Goal: Find specific page/section: Find specific page/section

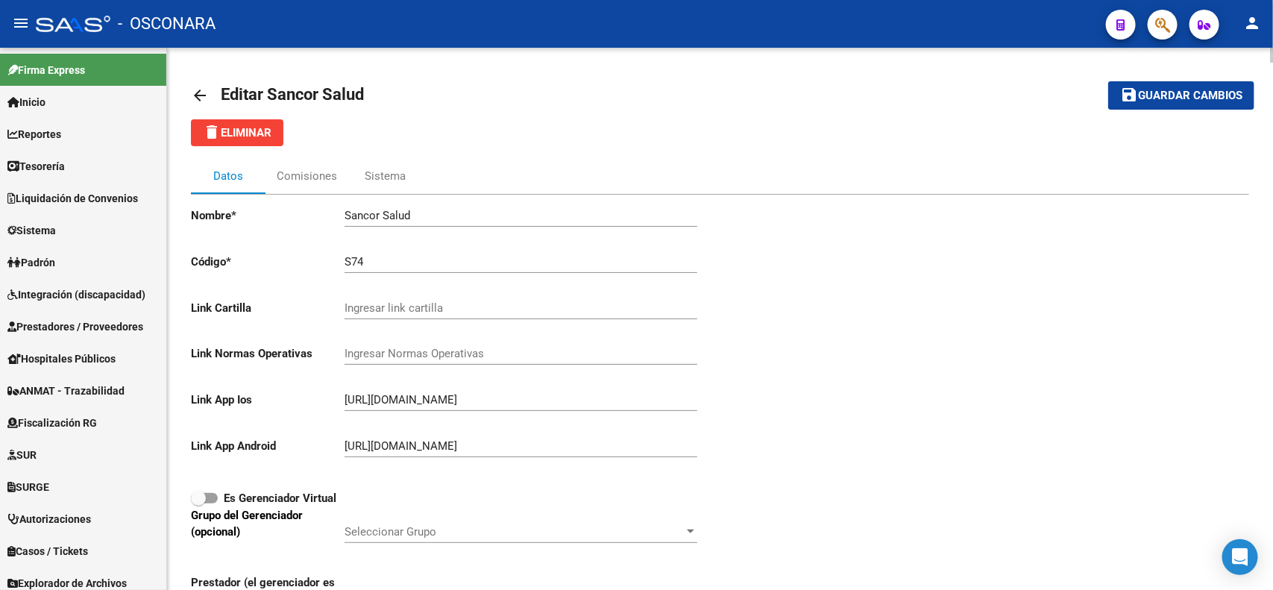
click at [200, 95] on mat-icon "arrow_back" at bounding box center [200, 96] width 18 height 18
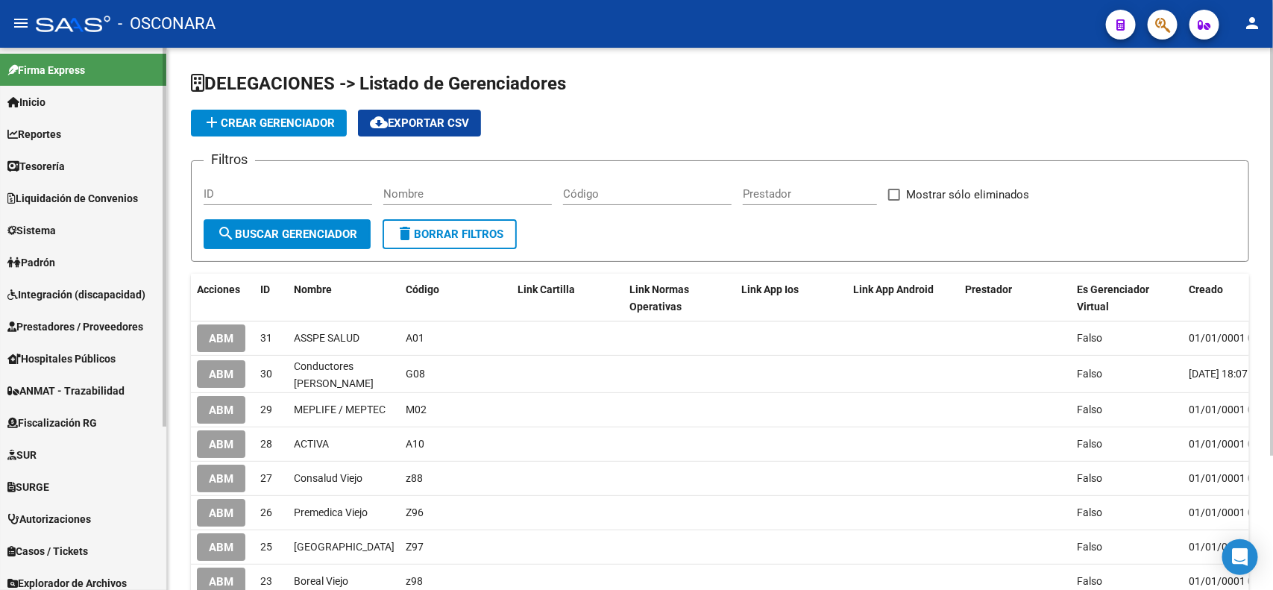
click at [72, 234] on link "Sistema" at bounding box center [83, 230] width 166 height 32
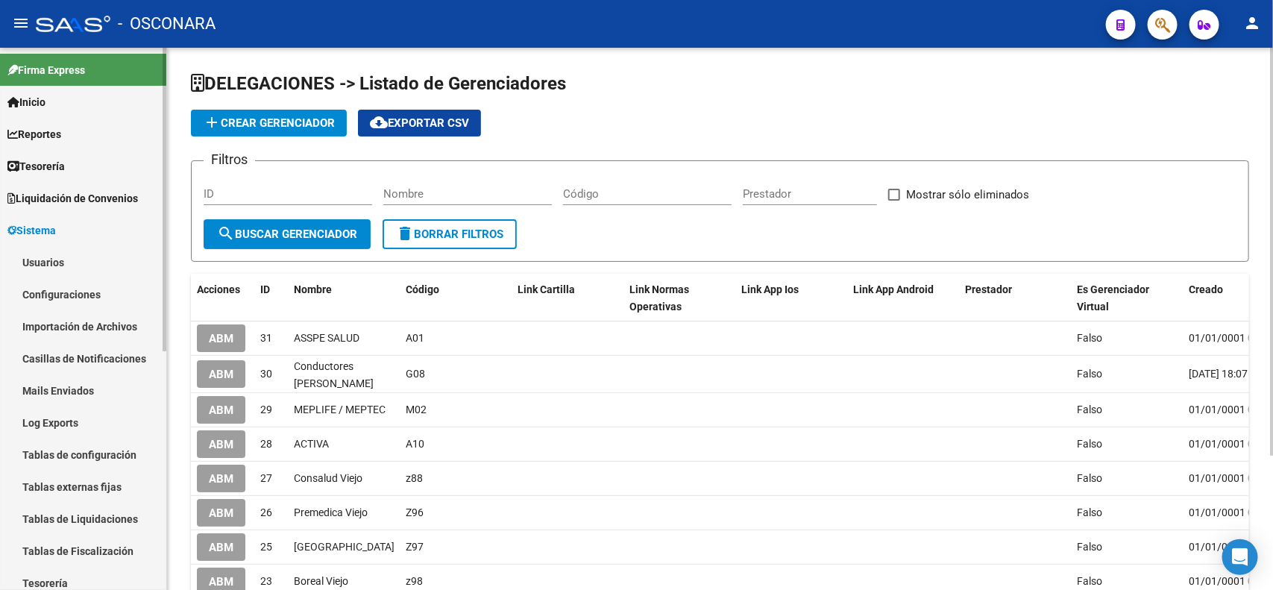
click at [75, 256] on link "Usuarios" at bounding box center [83, 262] width 166 height 32
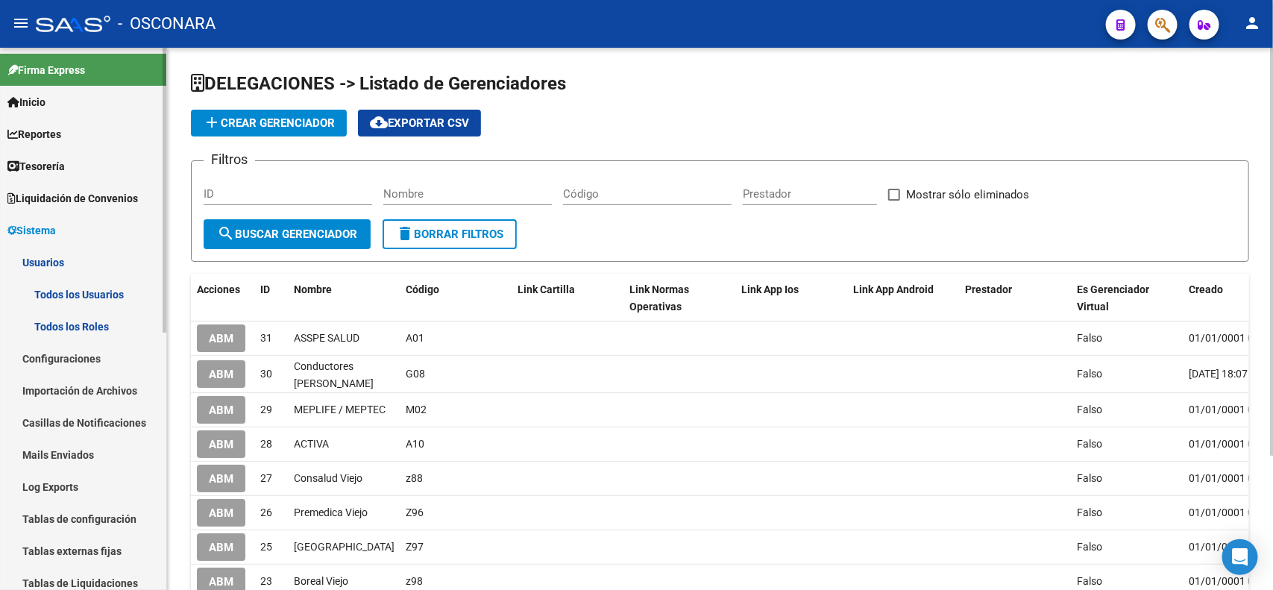
click at [98, 300] on link "Todos los Usuarios" at bounding box center [83, 294] width 166 height 32
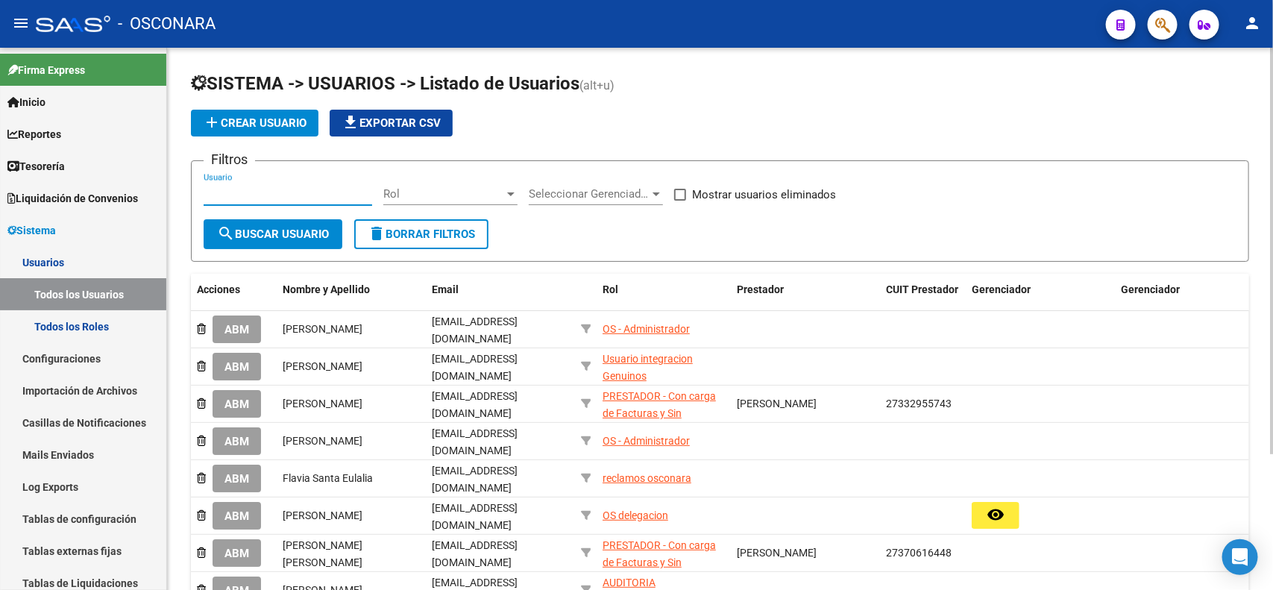
click at [325, 191] on input "Usuario" at bounding box center [288, 193] width 169 height 13
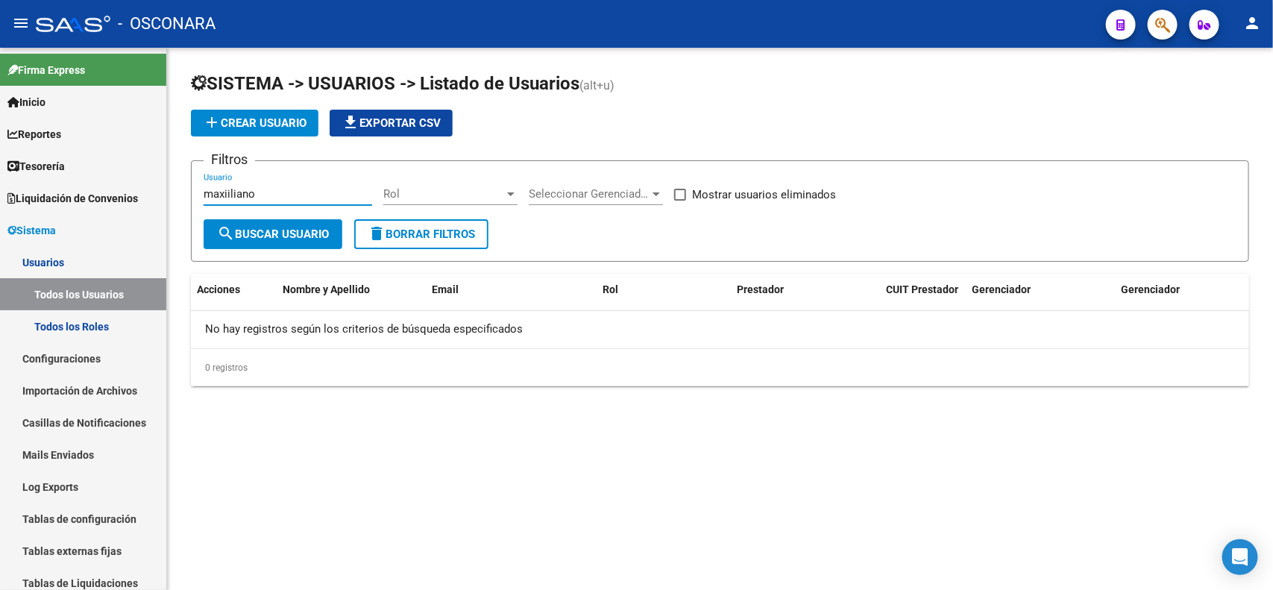
click at [228, 194] on input "maxiiliano" at bounding box center [288, 193] width 169 height 13
type input "maxiimliano"
click at [595, 192] on span "Seleccionar Gerenciador" at bounding box center [589, 193] width 121 height 13
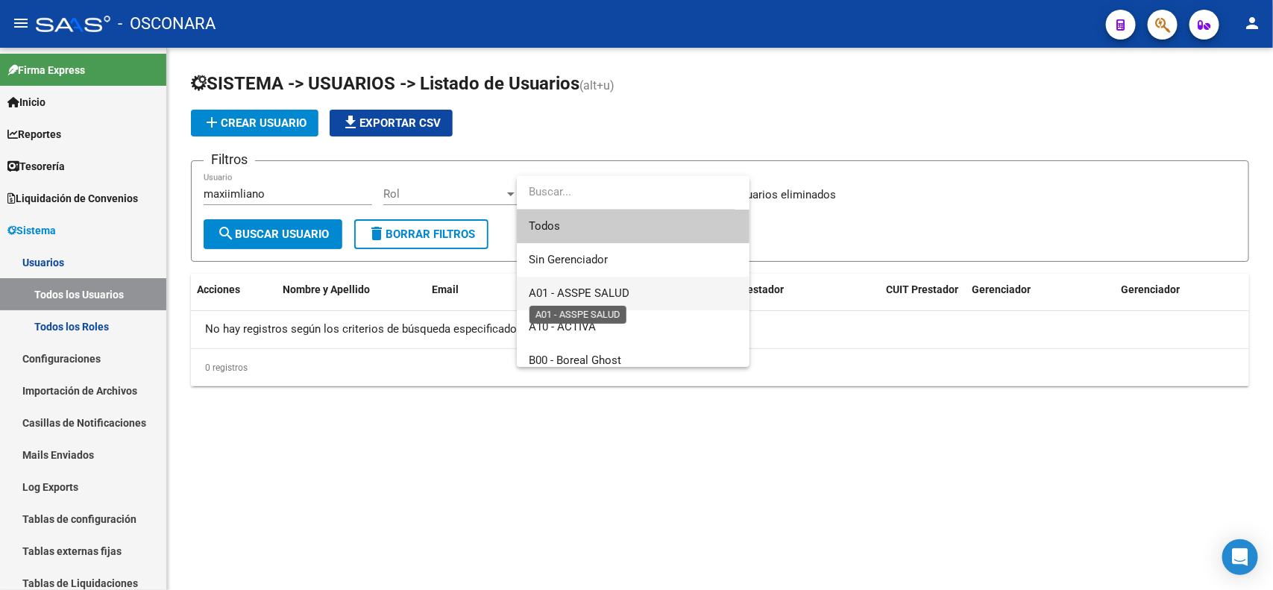
scroll to position [466, 0]
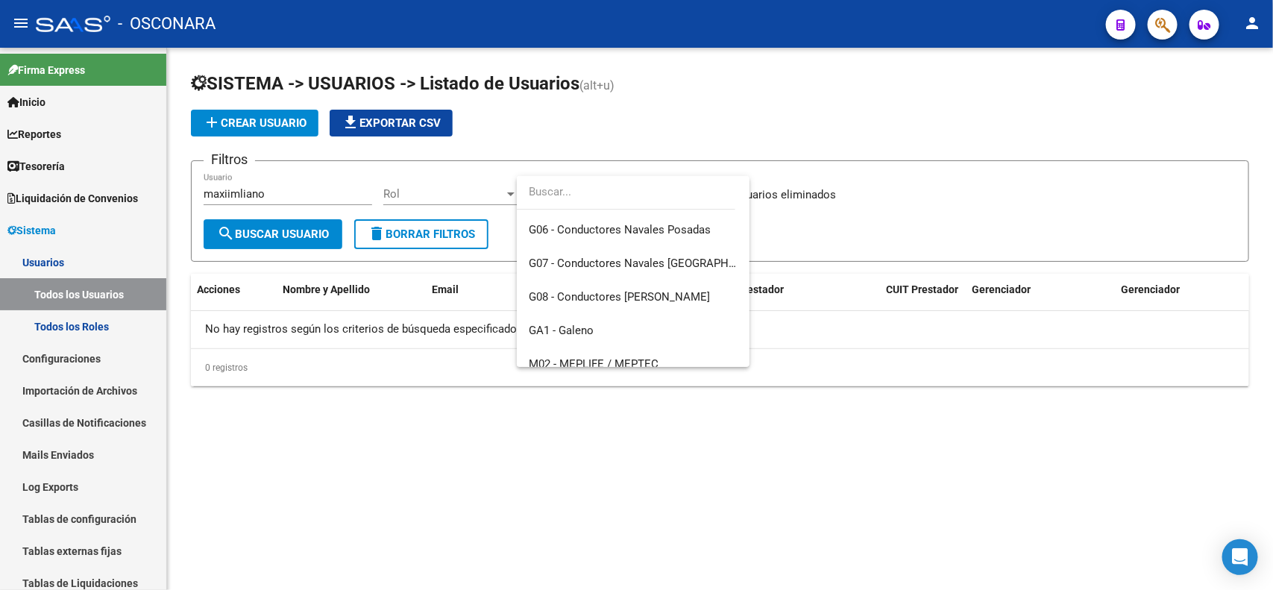
click at [583, 184] on input "dropdown search" at bounding box center [626, 192] width 219 height 34
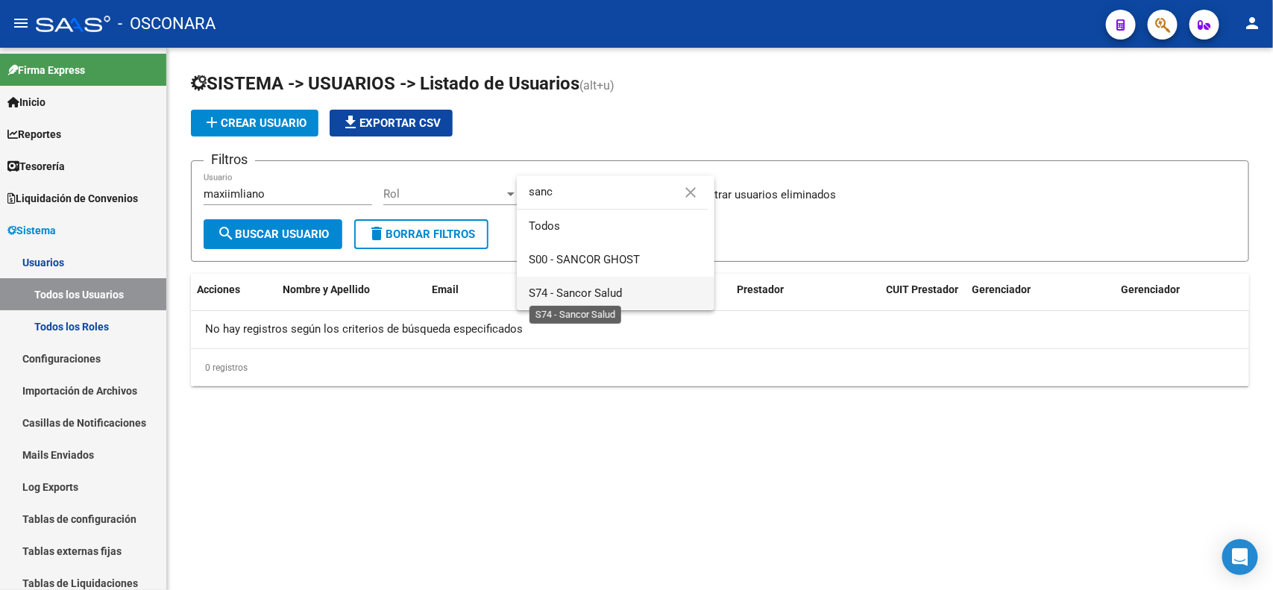
type input "sanc"
click at [599, 295] on span "S74 - Sancor Salud" at bounding box center [575, 292] width 93 height 13
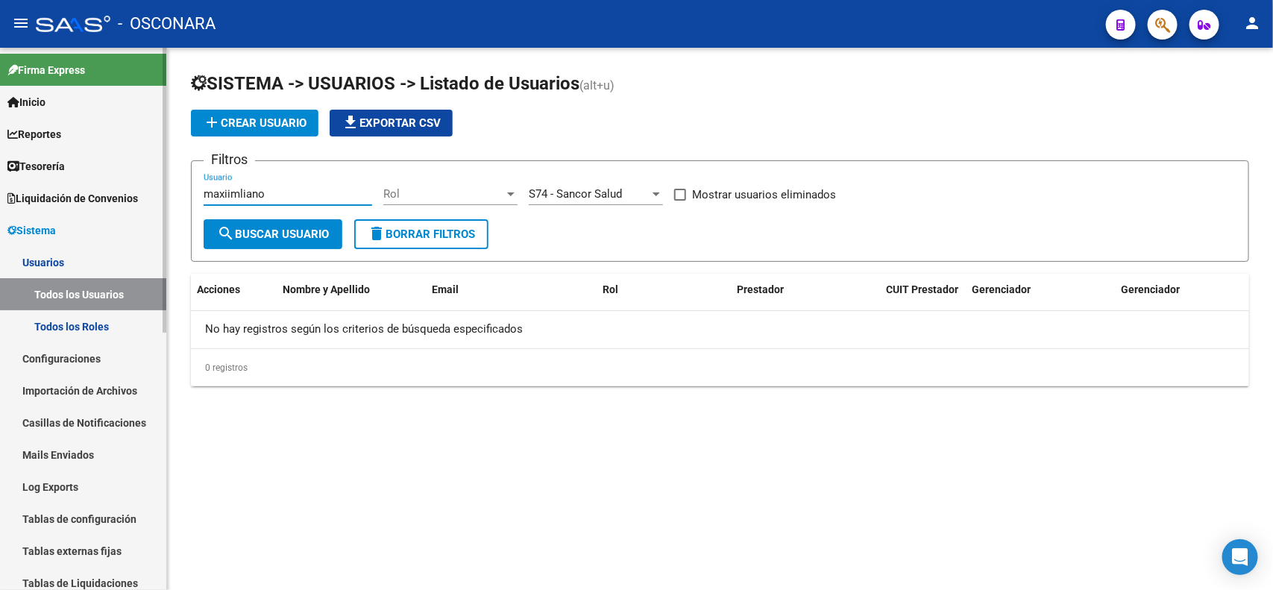
drag, startPoint x: 275, startPoint y: 194, endPoint x: 144, endPoint y: 188, distance: 130.7
click at [144, 188] on mat-sidenav-container "Firma Express Inicio Calendario SSS Instructivos Contacto OS Reportes Tablero d…" at bounding box center [636, 319] width 1273 height 542
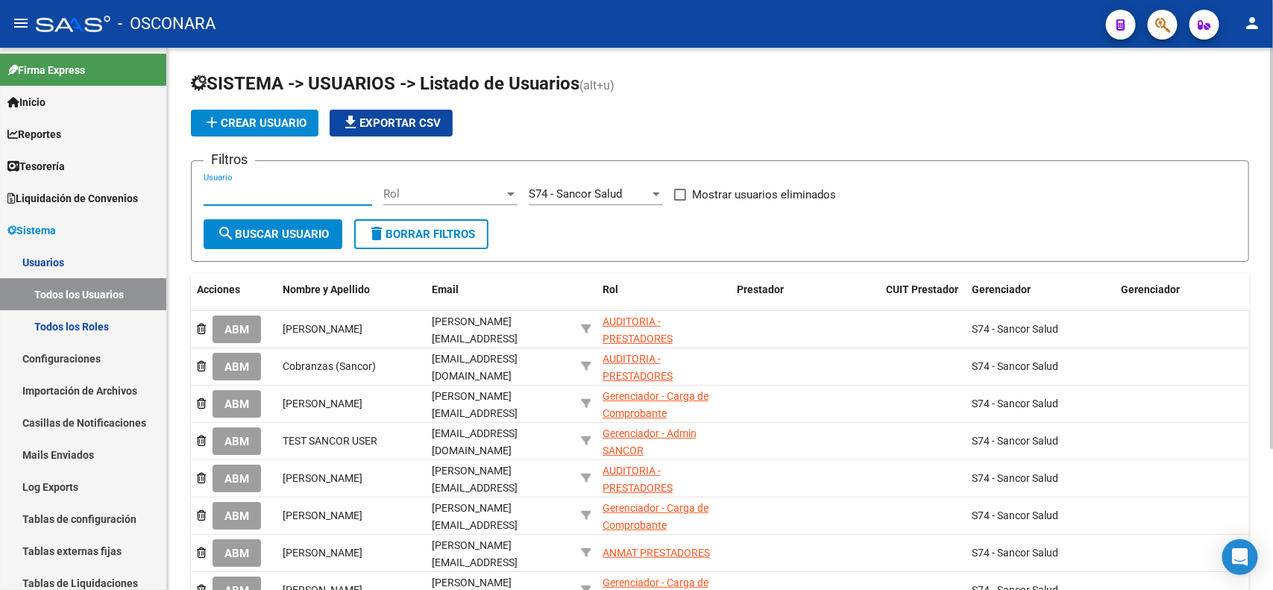
click at [610, 191] on span "S74 - Sancor Salud" at bounding box center [575, 193] width 93 height 13
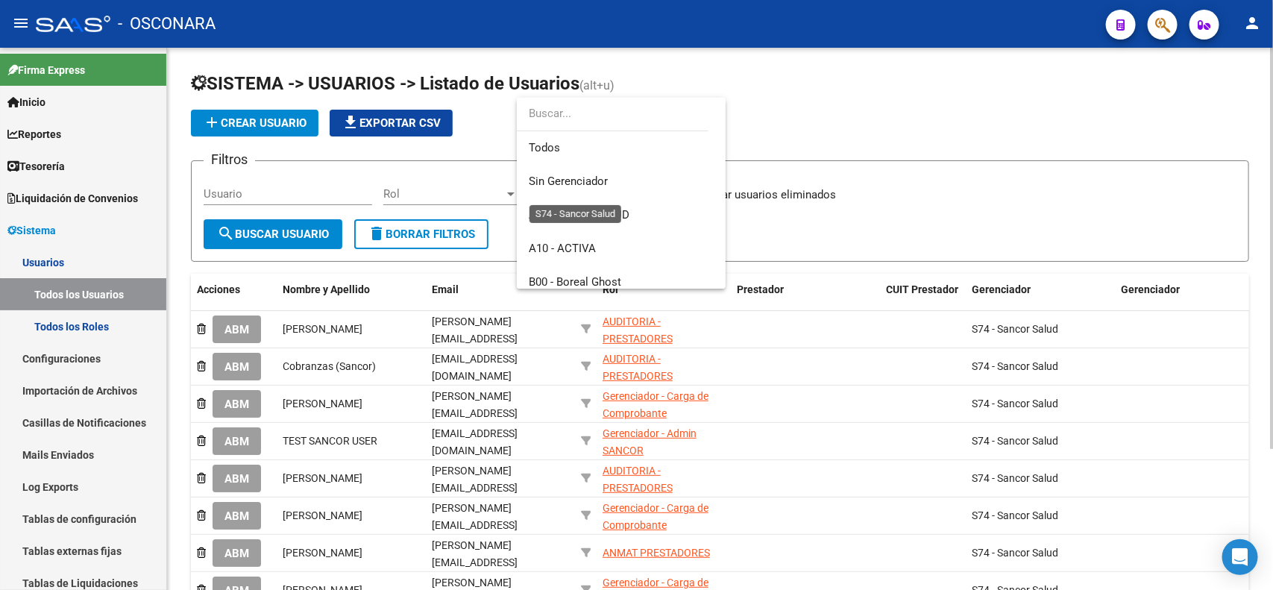
scroll to position [727, 0]
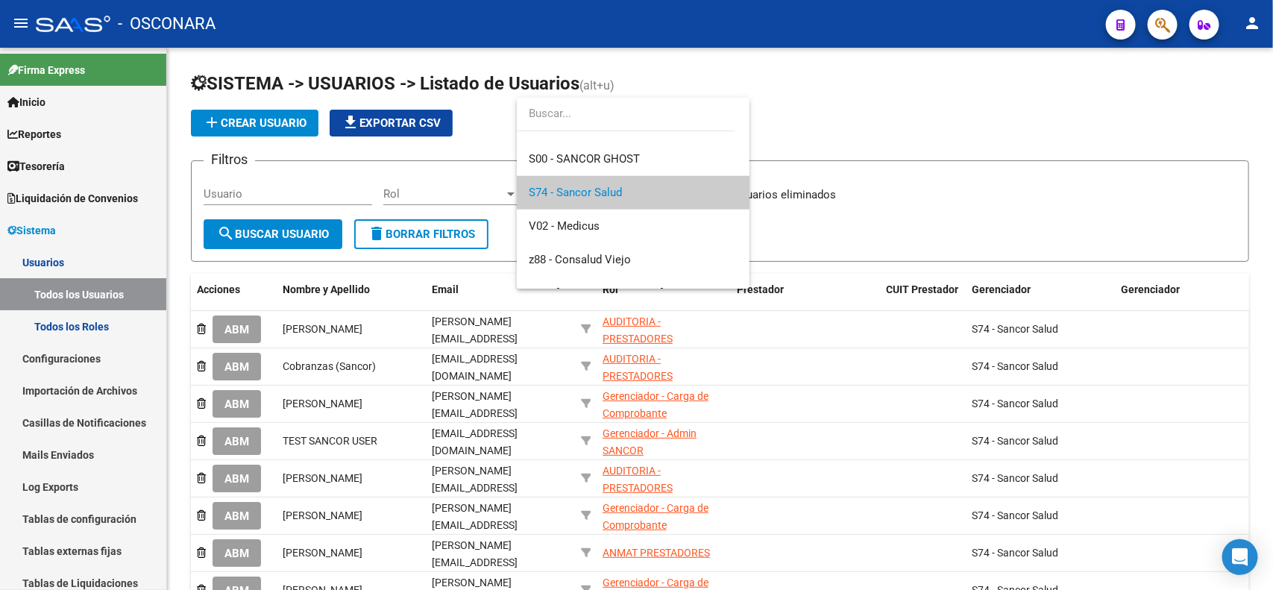
click at [603, 129] on input "dropdown search" at bounding box center [626, 114] width 219 height 34
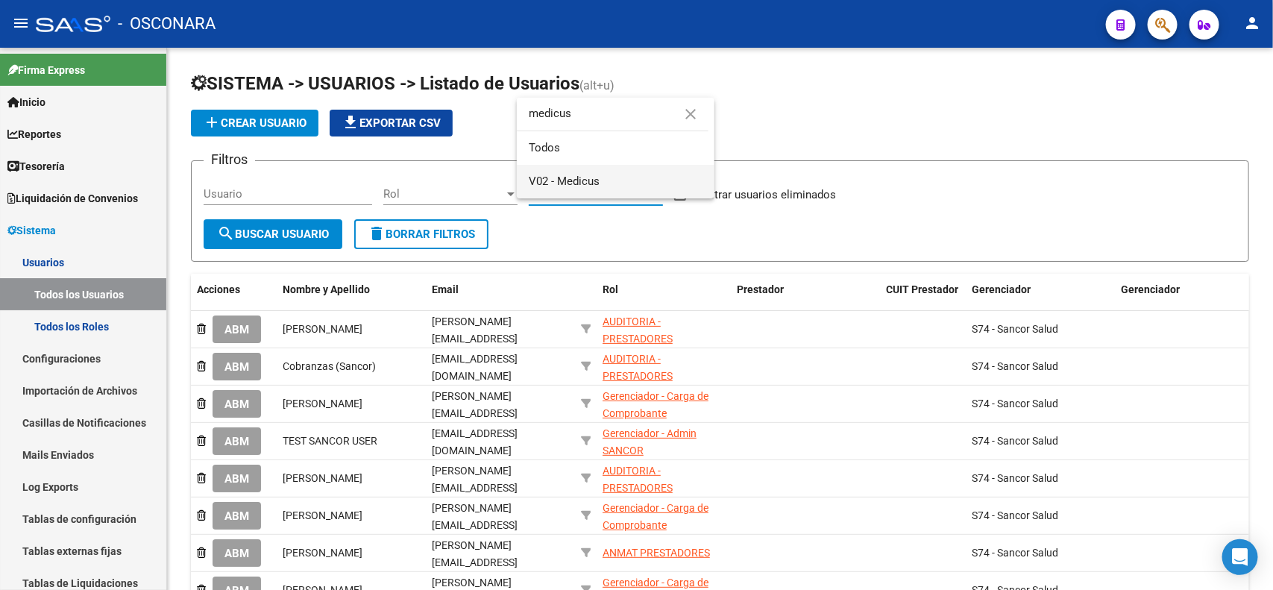
type input "medicus"
click at [627, 170] on span "V02 - Medicus" at bounding box center [616, 182] width 174 height 34
click at [298, 235] on span "search Buscar Usuario" at bounding box center [273, 234] width 112 height 13
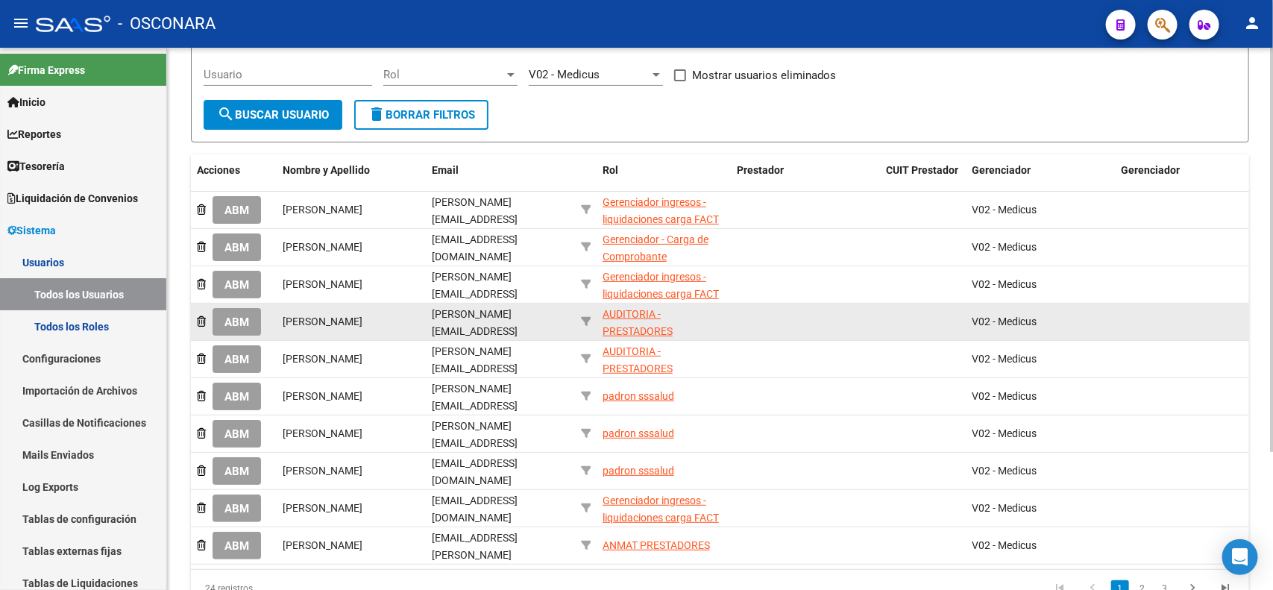
scroll to position [184, 0]
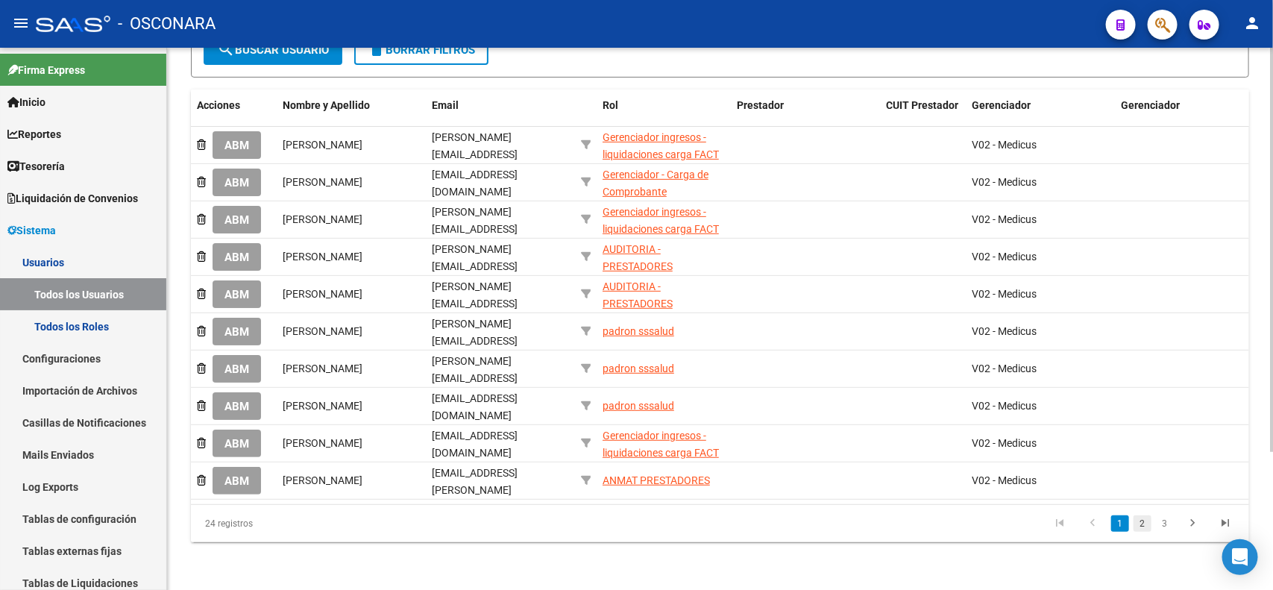
click at [1144, 519] on link "2" at bounding box center [1143, 524] width 18 height 16
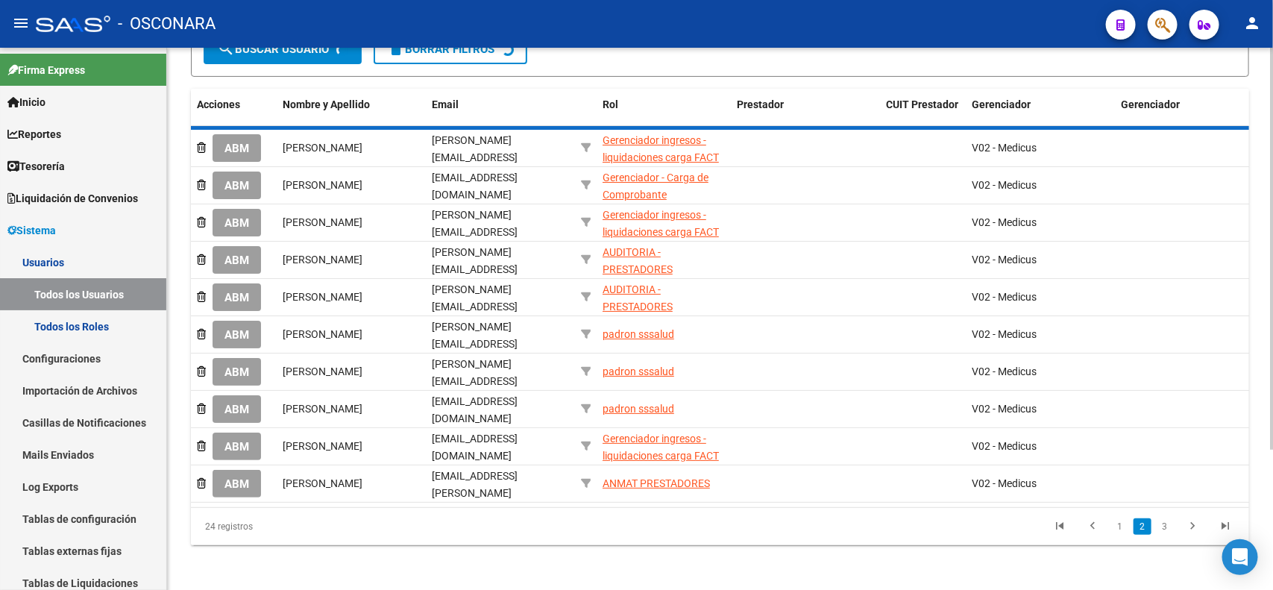
scroll to position [165, 0]
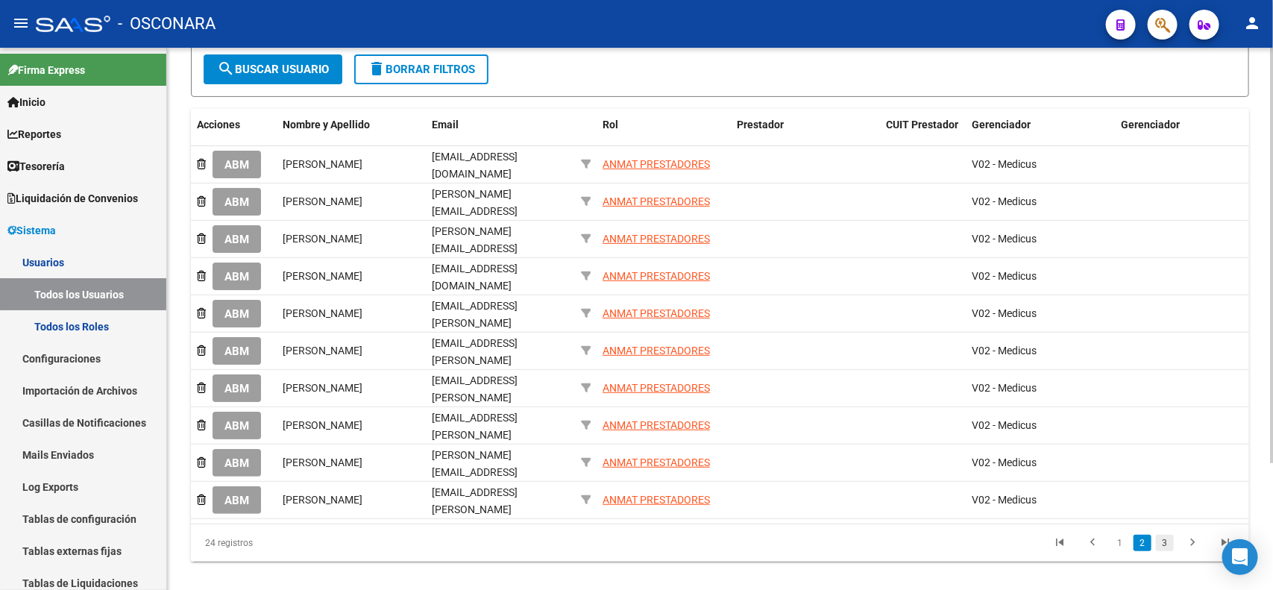
click at [1168, 535] on link "3" at bounding box center [1165, 543] width 18 height 16
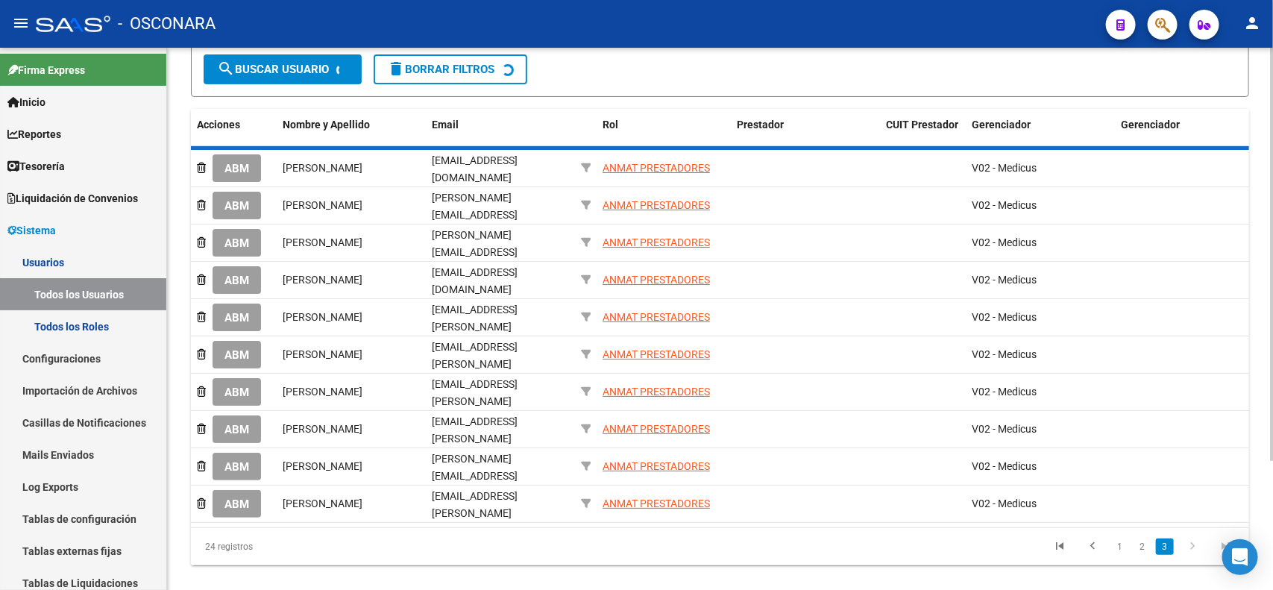
scroll to position [0, 0]
